Goal: Information Seeking & Learning: Learn about a topic

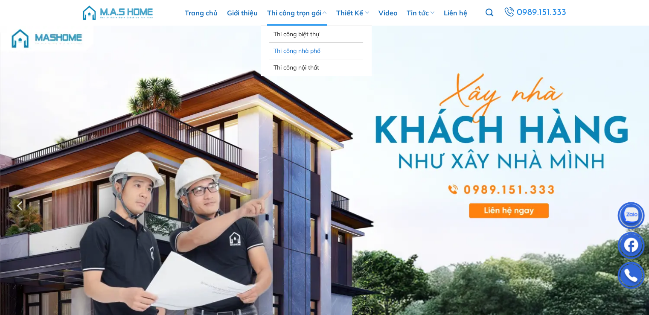
click at [313, 51] on link "Thi công nhà phố" at bounding box center [315, 51] width 85 height 16
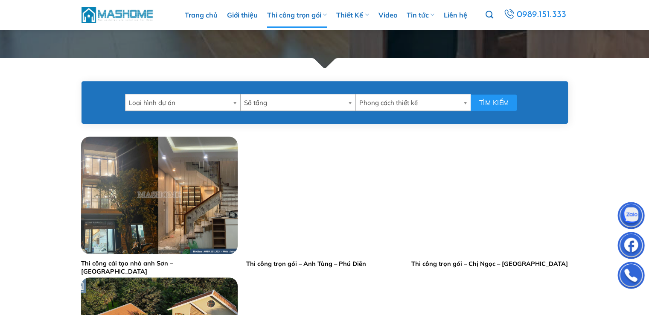
scroll to position [384, 0]
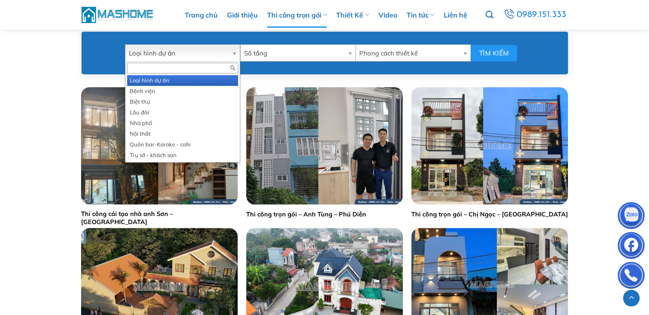
click at [234, 52] on b at bounding box center [236, 53] width 8 height 16
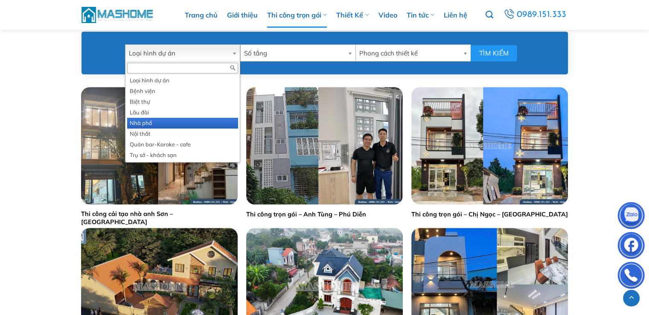
click at [173, 123] on li "Nhà phố" at bounding box center [182, 123] width 111 height 11
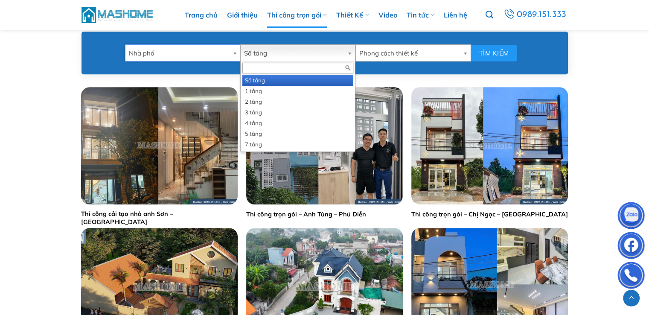
click at [346, 54] on link "Số tầng" at bounding box center [297, 52] width 115 height 17
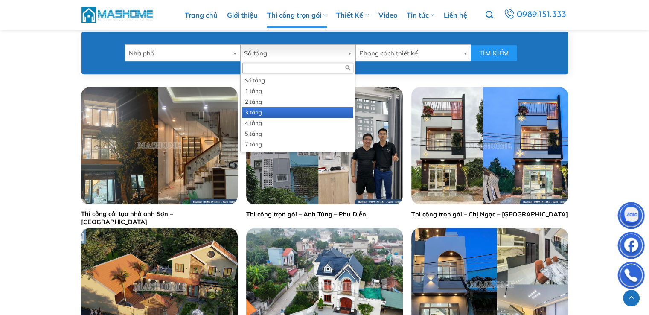
click at [265, 113] on li "3 tầng" at bounding box center [297, 112] width 111 height 11
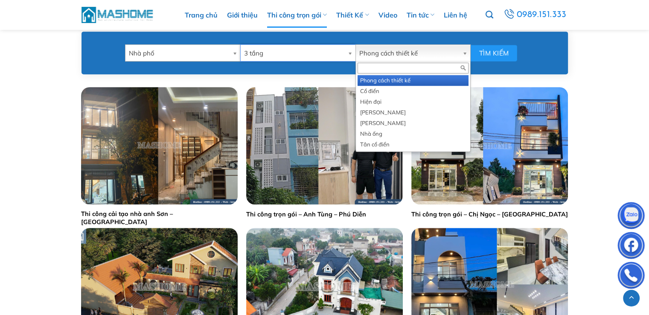
click at [463, 48] on b at bounding box center [466, 53] width 8 height 16
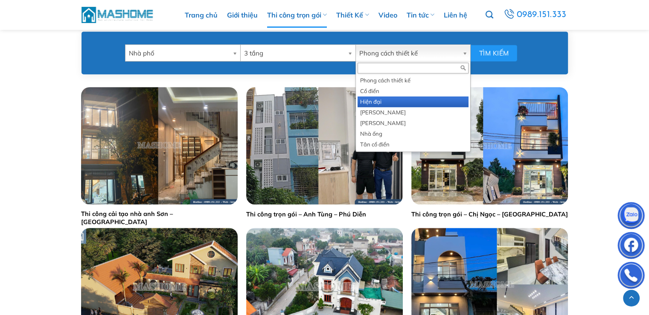
click at [379, 103] on li "Hiện đại" at bounding box center [412, 101] width 111 height 11
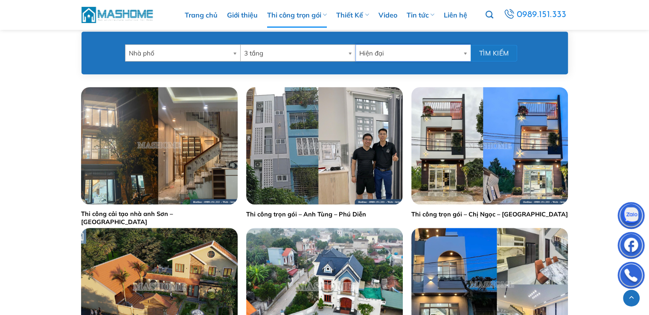
click at [485, 50] on button "Tìm kiếm" at bounding box center [493, 53] width 46 height 17
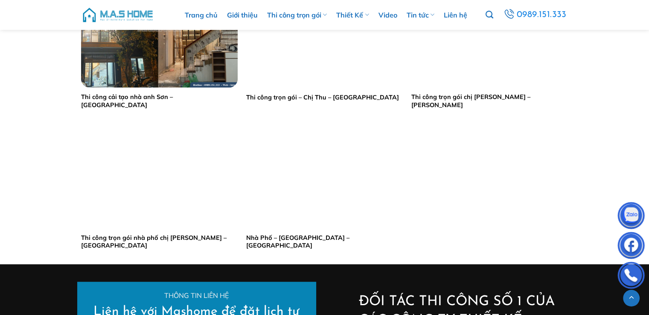
scroll to position [479, 0]
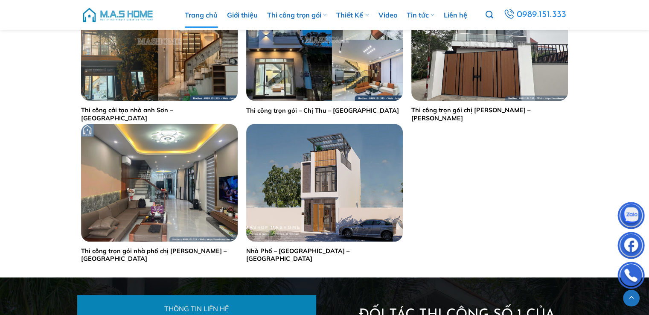
click at [209, 9] on link "Trang chủ" at bounding box center [201, 15] width 33 height 26
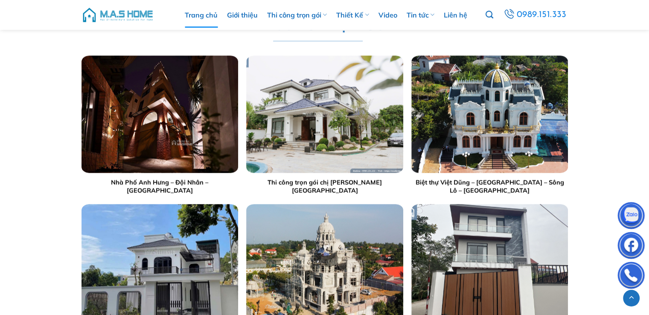
scroll to position [853, 0]
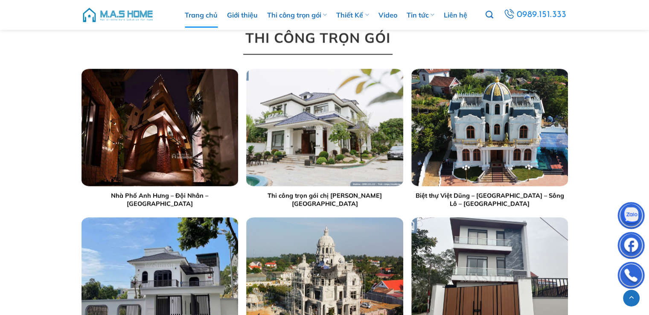
click at [350, 38] on span "THI CÔNG TRỌN GÓI" at bounding box center [317, 38] width 145 height 22
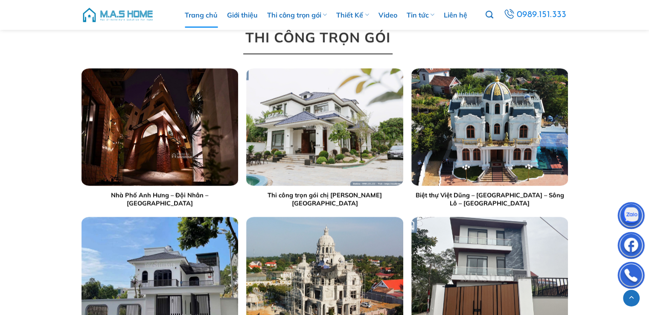
scroll to position [852, 0]
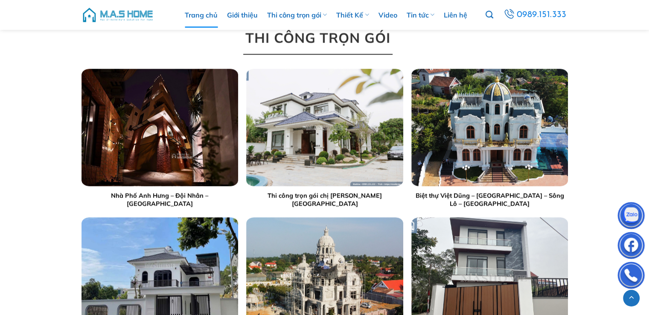
click at [345, 40] on span "THI CÔNG TRỌN GÓI" at bounding box center [317, 38] width 145 height 22
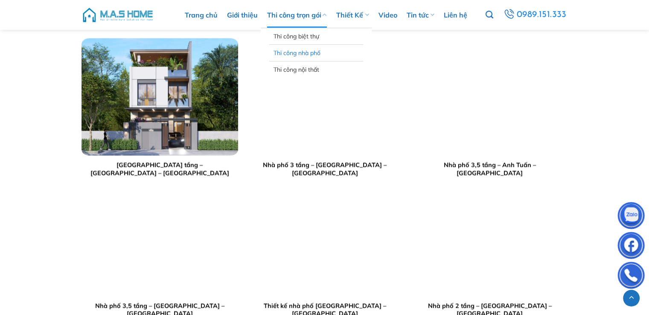
scroll to position [1620, 0]
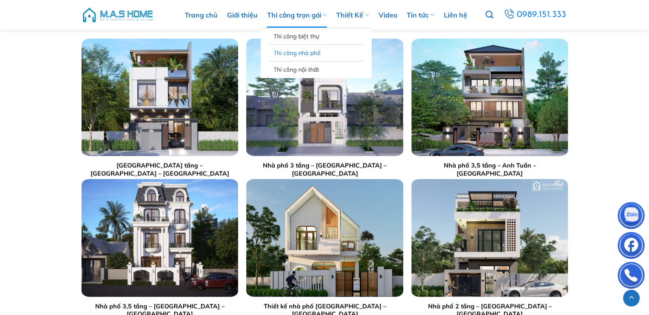
click at [307, 50] on link "Thi công nhà phố" at bounding box center [315, 53] width 85 height 16
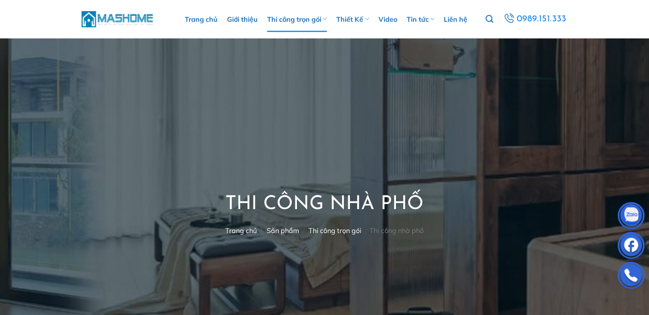
click at [338, 231] on link "Thi công trọn gói" at bounding box center [334, 230] width 53 height 9
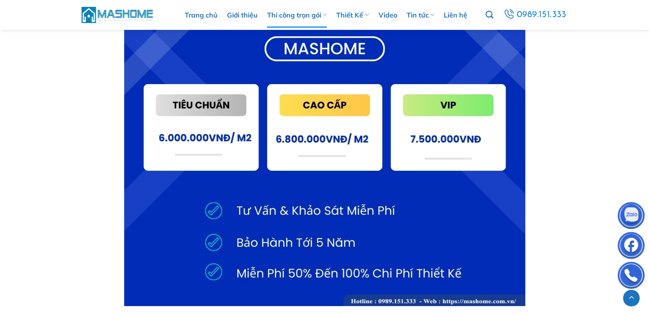
scroll to position [3257, 0]
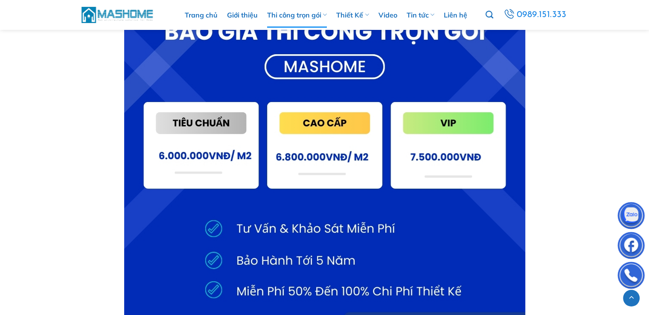
click at [336, 148] on img at bounding box center [324, 156] width 401 height 336
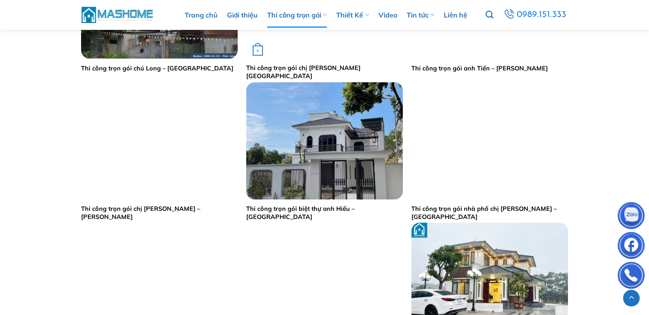
scroll to position [1296, 0]
